Goal: Register for event/course

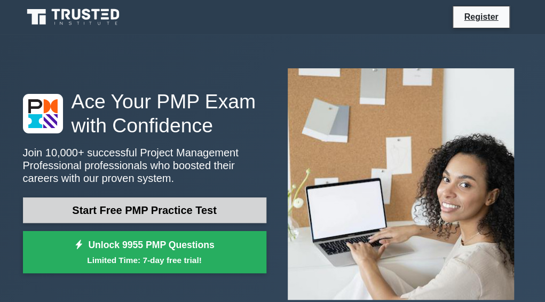
click at [150, 212] on link "Start Free PMP Practice Test" at bounding box center [144, 210] width 243 height 26
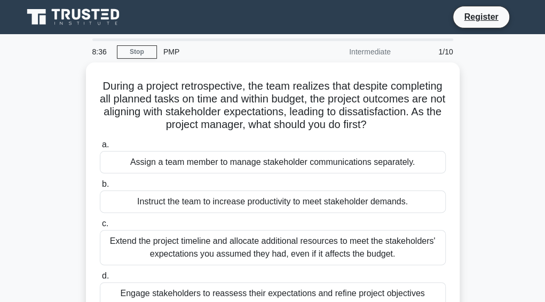
click at [167, 54] on div "PMP" at bounding box center [230, 51] width 147 height 21
click at [131, 49] on link "Stop" at bounding box center [137, 51] width 40 height 13
